Goal: Task Accomplishment & Management: Use online tool/utility

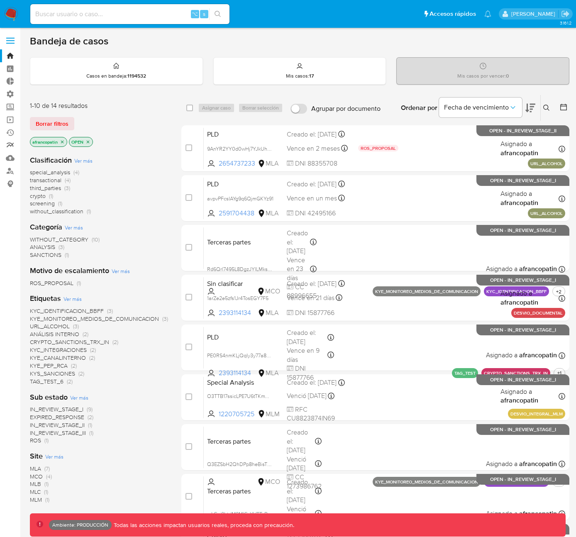
click at [11, 145] on link "Reportes" at bounding box center [49, 145] width 99 height 13
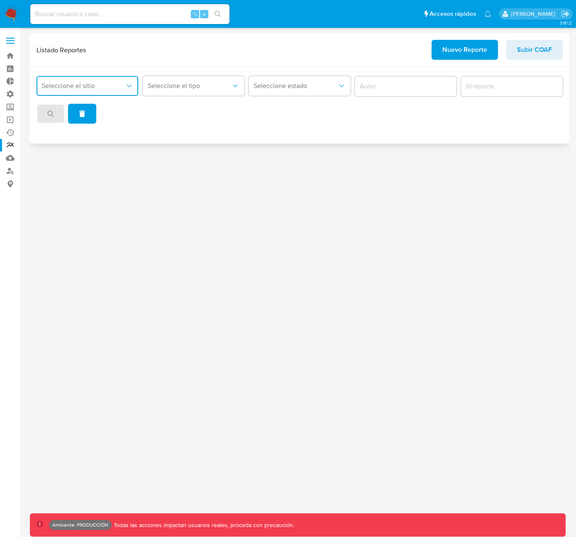
click at [104, 86] on span "Seleccione el sitio" at bounding box center [83, 86] width 83 height 8
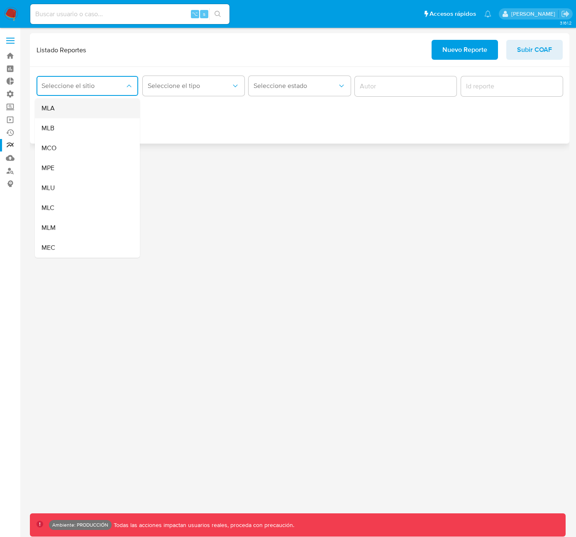
click at [97, 109] on div "MLA" at bounding box center [85, 108] width 87 height 20
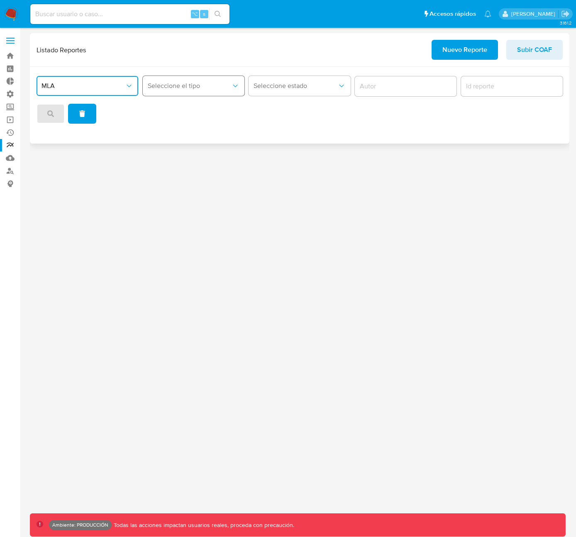
click at [187, 86] on span "Seleccione el tipo" at bounding box center [189, 86] width 83 height 8
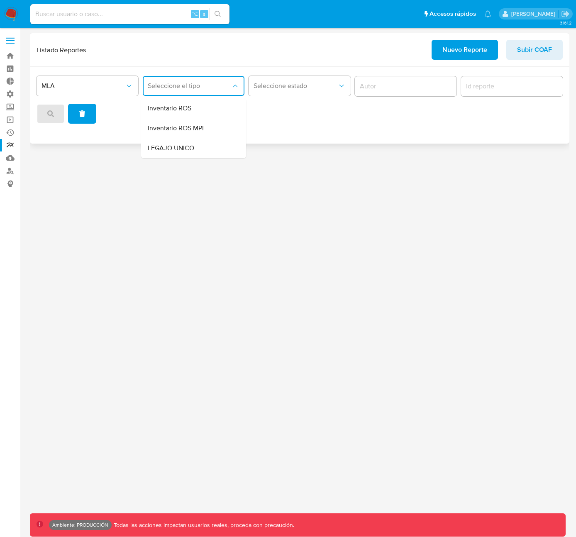
drag, startPoint x: 470, startPoint y: 183, endPoint x: 472, endPoint y: 118, distance: 64.8
click at [470, 181] on div "3.161.2 Ambiente: PRODUCCIÓN Todas las acciones impactan usuarios reales, proce…" at bounding box center [300, 282] width 540 height 499
click at [470, 52] on span "Nuevo Reporte" at bounding box center [465, 50] width 45 height 18
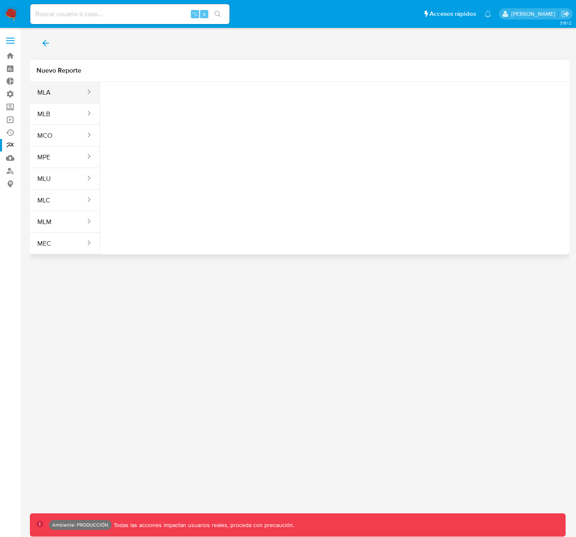
click at [56, 91] on button "MLA" at bounding box center [58, 93] width 56 height 20
click at [178, 106] on span "Seleccione una opcion" at bounding box center [148, 104] width 73 height 8
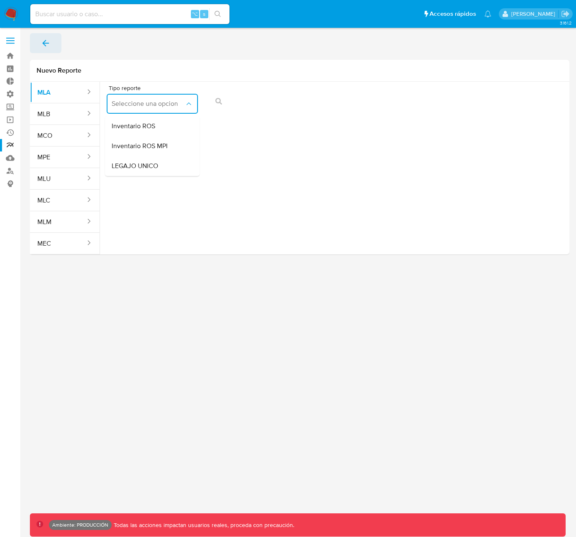
click at [44, 48] on icon "back" at bounding box center [46, 43] width 10 height 10
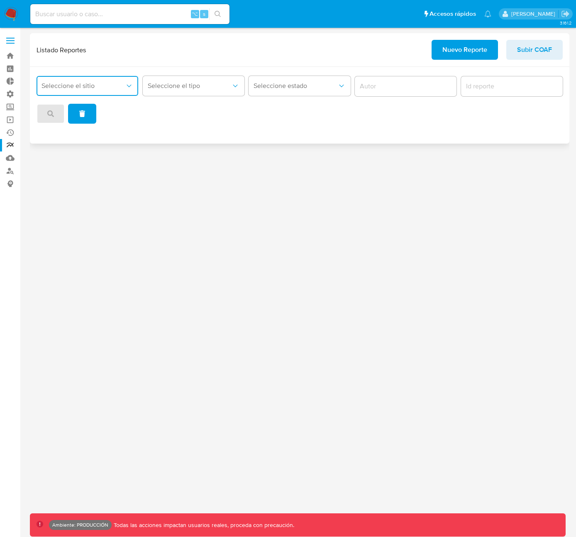
click at [128, 90] on button "Seleccione el sitio" at bounding box center [88, 86] width 102 height 20
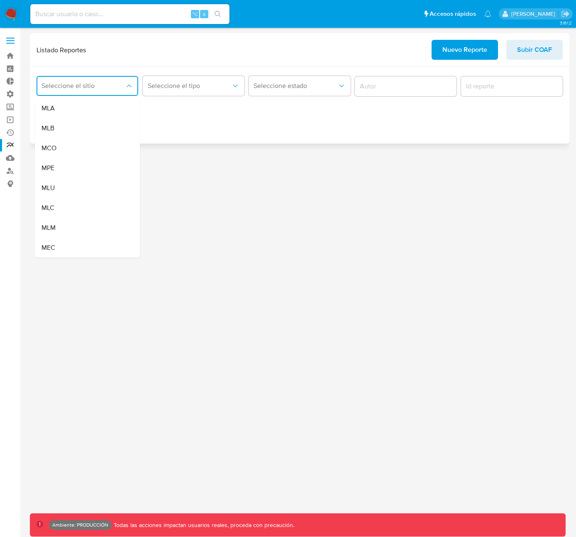
drag, startPoint x: 116, startPoint y: 109, endPoint x: 134, endPoint y: 103, distance: 18.7
click at [116, 109] on div "MLA" at bounding box center [85, 108] width 87 height 20
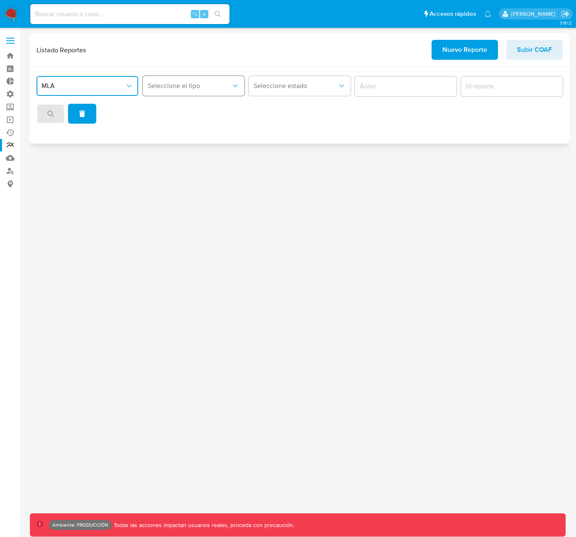
click at [177, 86] on span "Seleccione el tipo" at bounding box center [189, 86] width 83 height 8
click at [189, 130] on span "Inventario ROS MPI" at bounding box center [176, 128] width 56 height 8
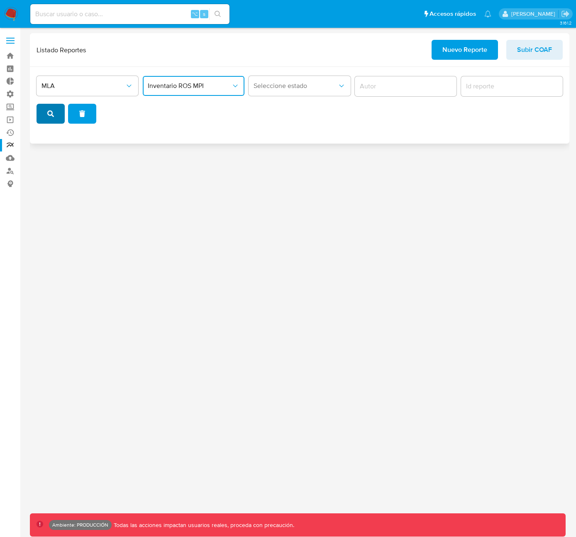
click at [55, 112] on button "search" at bounding box center [51, 114] width 28 height 20
